Goal: Download file/media

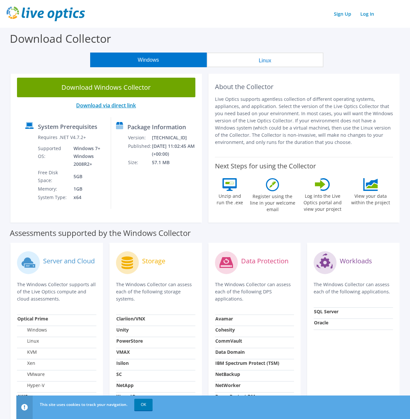
click at [104, 102] on link "Download via direct link" at bounding box center [106, 105] width 60 height 7
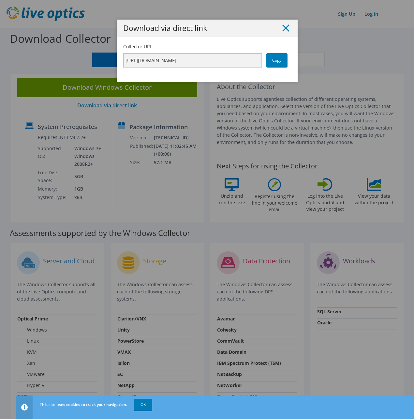
click at [283, 25] on icon at bounding box center [286, 27] width 7 height 7
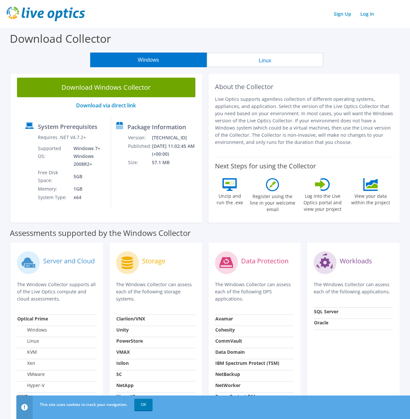
click at [147, 61] on button "Windows" at bounding box center [148, 60] width 116 height 15
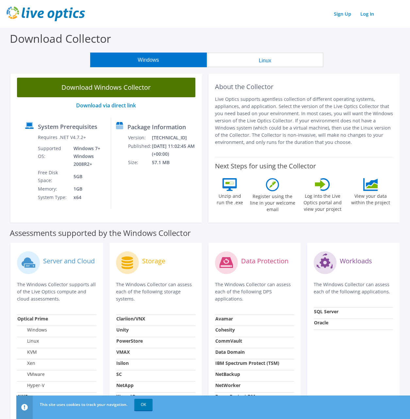
click at [102, 88] on link "Download Windows Collector" at bounding box center [106, 88] width 178 height 20
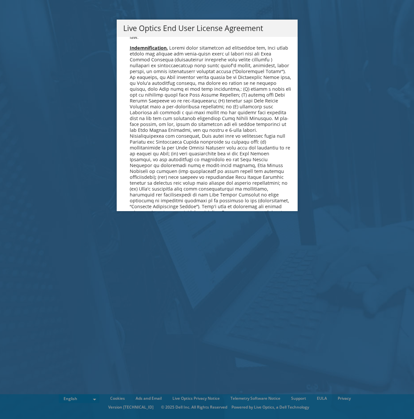
scroll to position [2467, 0]
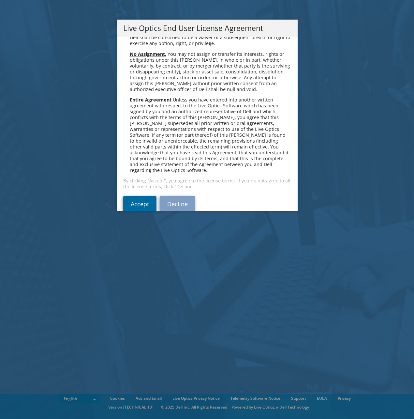
click at [124, 196] on link "Accept" at bounding box center [139, 204] width 33 height 16
